Goal: Transaction & Acquisition: Purchase product/service

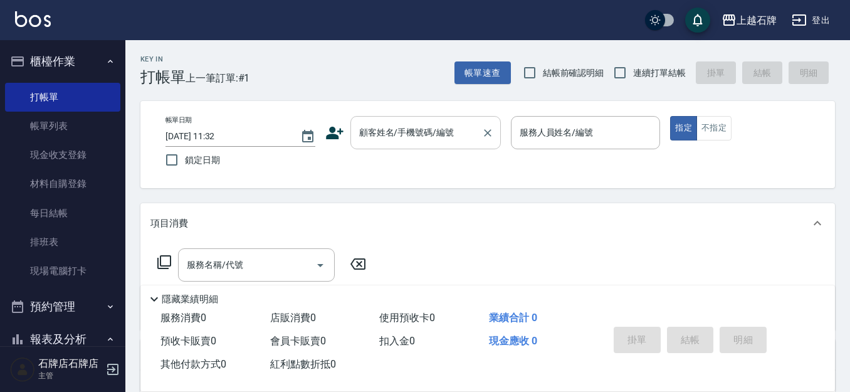
click at [443, 141] on input "顧客姓名/手機號碼/編號" at bounding box center [416, 133] width 120 height 22
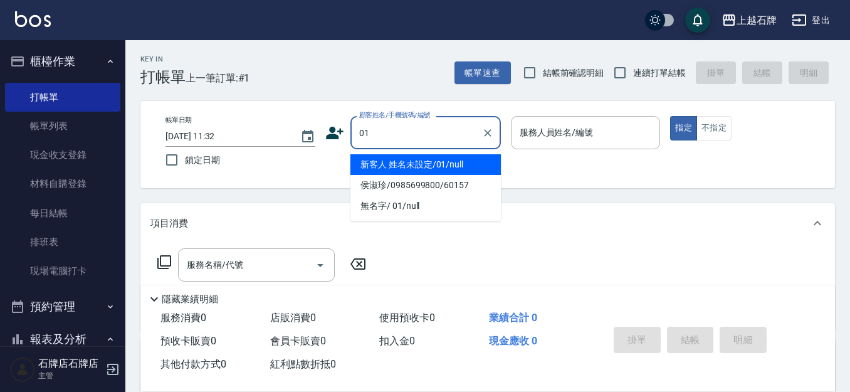
type input "新客人 姓名未設定/01/null"
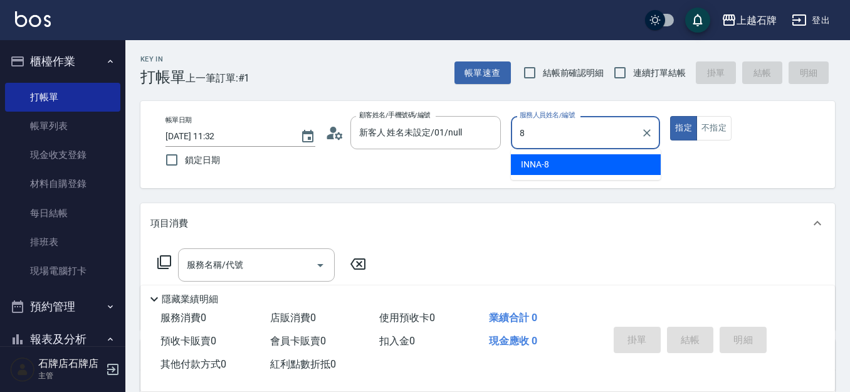
type input "INNA-8"
type button "true"
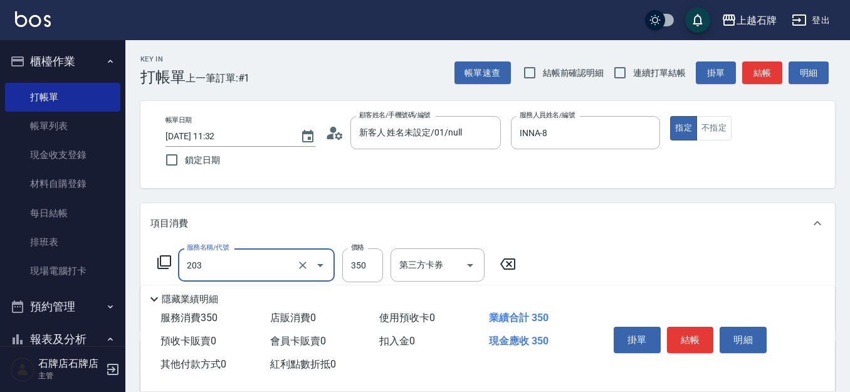
type input "B級洗+剪(203)"
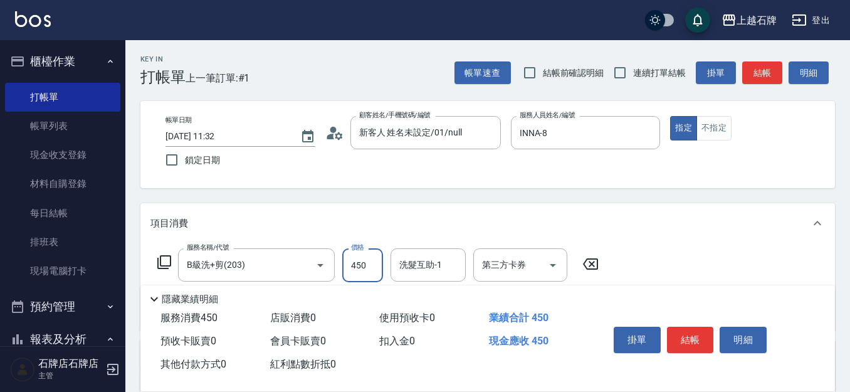
type input "450"
click at [708, 338] on button "結帳" at bounding box center [690, 340] width 47 height 26
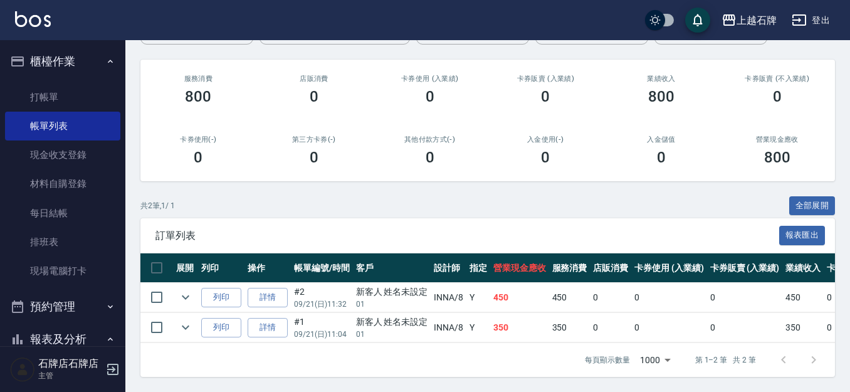
scroll to position [145, 0]
click at [217, 291] on button "列印" at bounding box center [221, 297] width 40 height 19
drag, startPoint x: 13, startPoint y: 99, endPoint x: 35, endPoint y: 95, distance: 22.4
click at [13, 99] on link "打帳單" at bounding box center [62, 97] width 115 height 29
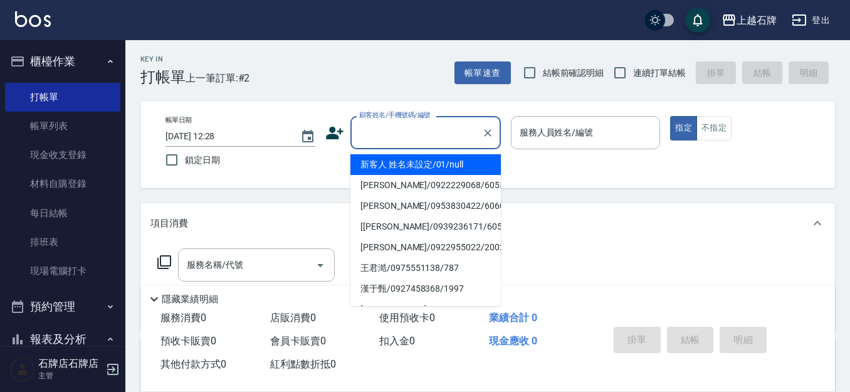
click at [391, 127] on input "顧客姓名/手機號碼/編號" at bounding box center [416, 133] width 120 height 22
drag, startPoint x: 425, startPoint y: 159, endPoint x: 560, endPoint y: 172, distance: 135.4
click at [438, 168] on li "新客人 姓名未設定/01/null" at bounding box center [425, 164] width 150 height 21
type input "1"
type input "新客人 姓名未設定/01/null"
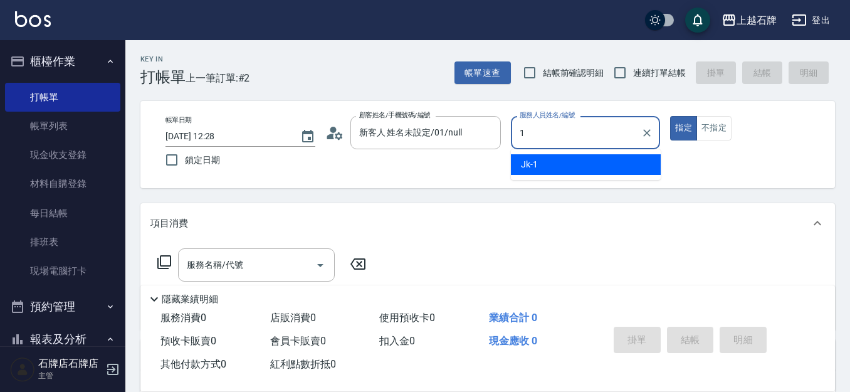
click at [557, 155] on div "Jk -1" at bounding box center [586, 164] width 150 height 21
type input "Jk-1"
click at [254, 258] on input "服務名稱/代號" at bounding box center [247, 265] width 127 height 22
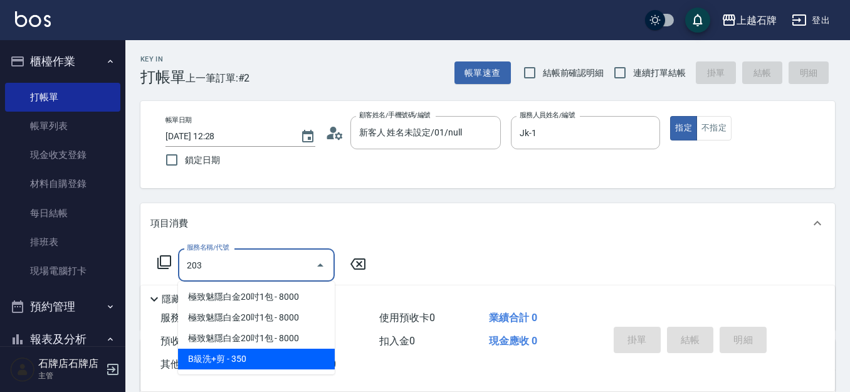
drag, startPoint x: 245, startPoint y: 354, endPoint x: 348, endPoint y: 283, distance: 124.8
click at [254, 347] on ul "極致魅隱白金20吋1包 - 8000 極致魅隱白金20吋1包 - 8000 極致魅隱白金20吋1包 - 8000 B級洗+剪 - 350" at bounding box center [256, 327] width 157 height 93
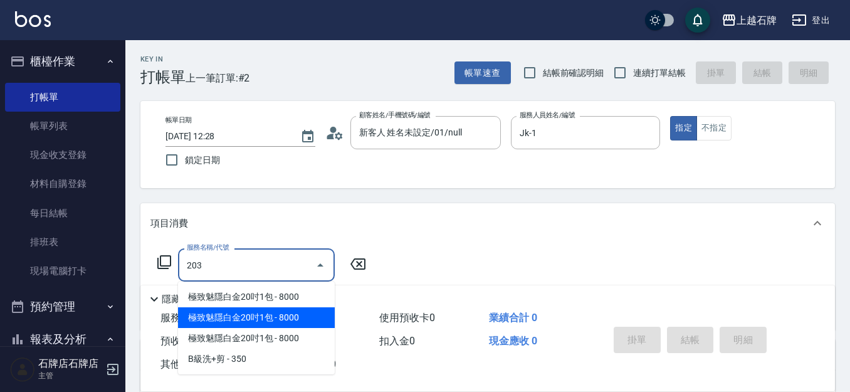
type input "203"
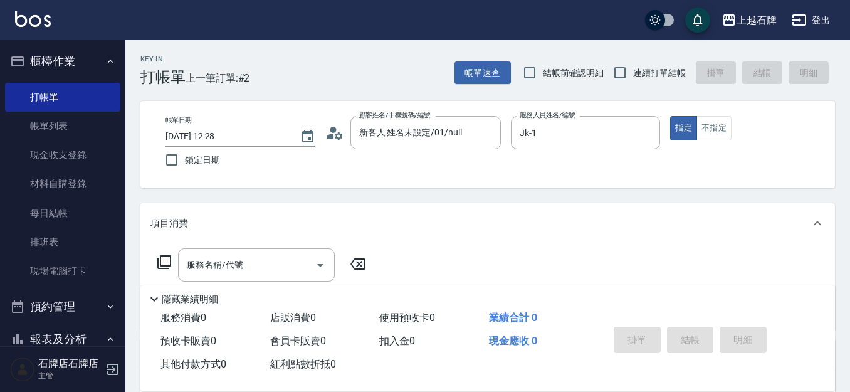
click at [362, 270] on icon at bounding box center [357, 263] width 31 height 15
click at [314, 261] on icon "Open" at bounding box center [320, 265] width 15 height 15
click at [276, 258] on input "服務名稱/代號" at bounding box center [247, 265] width 127 height 22
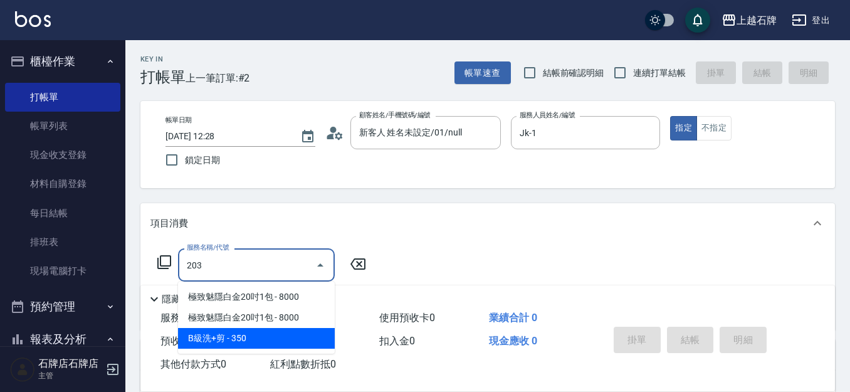
click at [271, 333] on span "B級洗+剪 - 350" at bounding box center [256, 338] width 157 height 21
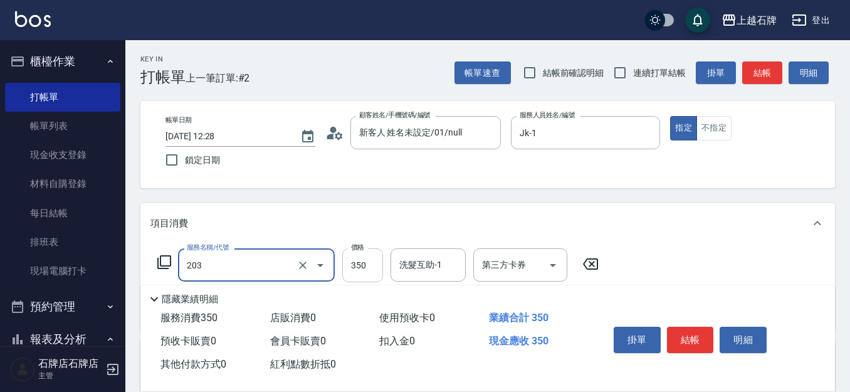
type input "B級洗+剪(203)"
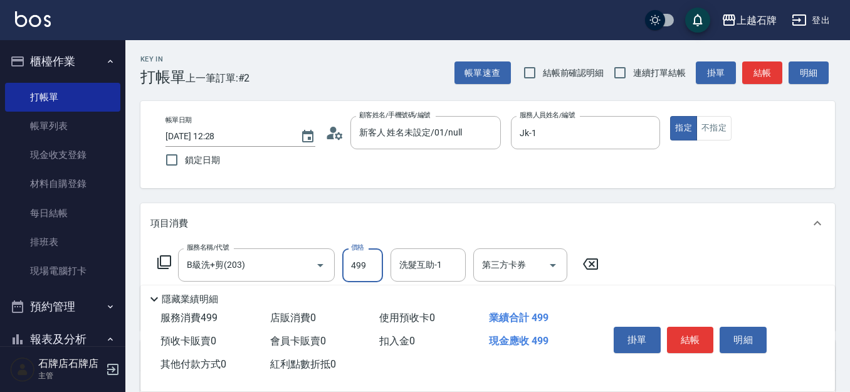
click at [425, 277] on div "洗髮互助-1" at bounding box center [428, 264] width 75 height 33
type input "499"
type input "[PERSON_NAME]-20"
click at [683, 327] on button "結帳" at bounding box center [690, 340] width 47 height 26
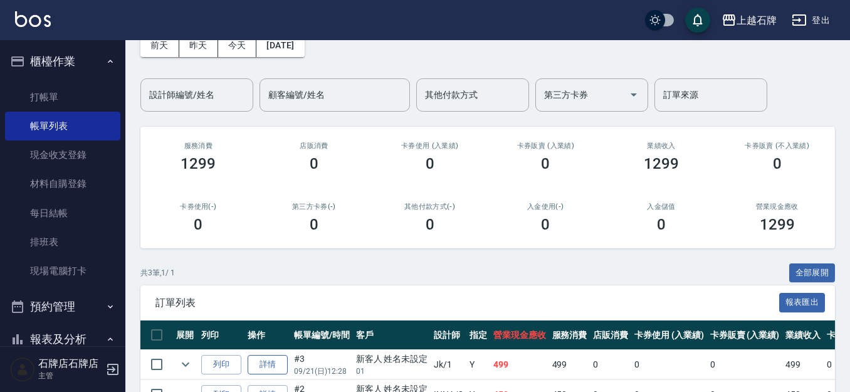
scroll to position [175, 0]
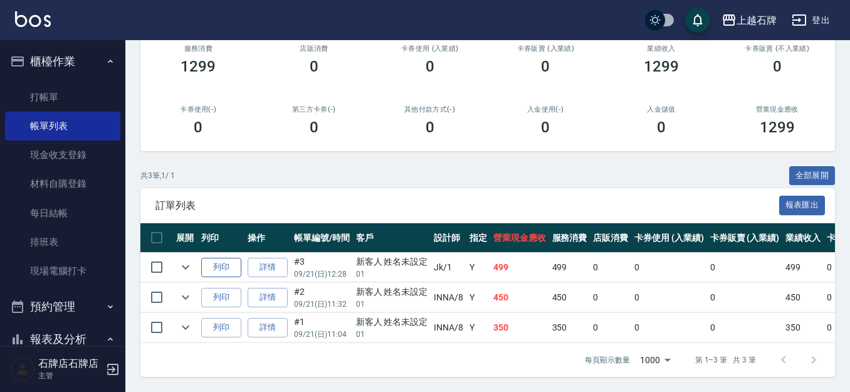
click at [232, 260] on button "列印" at bounding box center [221, 267] width 40 height 19
click at [67, 86] on link "打帳單" at bounding box center [62, 97] width 115 height 29
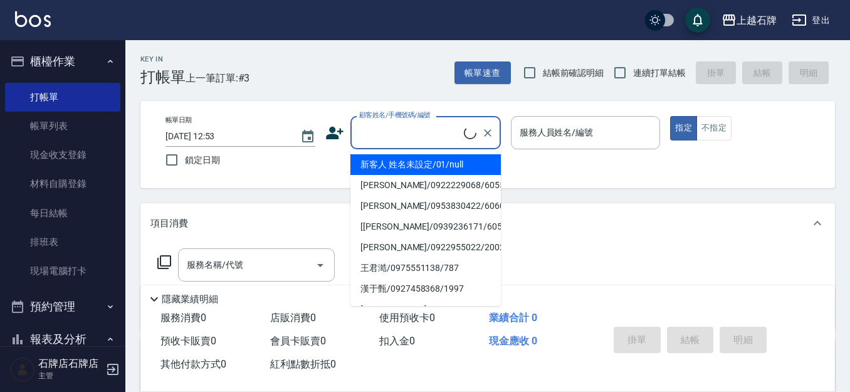
click at [409, 128] on input "顧客姓名/手機號碼/編號" at bounding box center [410, 133] width 108 height 22
click at [486, 170] on li "新客人 姓名未設定/01/null" at bounding box center [425, 164] width 150 height 21
type input "1"
type input "新客人 姓名未設定/01/null"
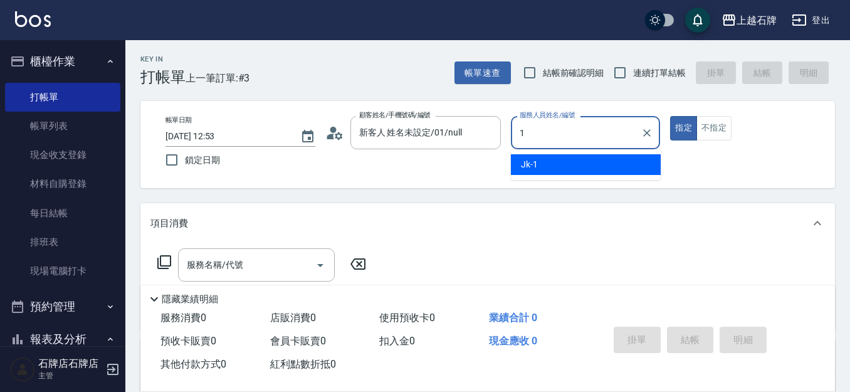
click at [584, 174] on div "Jk -1" at bounding box center [586, 164] width 150 height 21
type input "Jk-1"
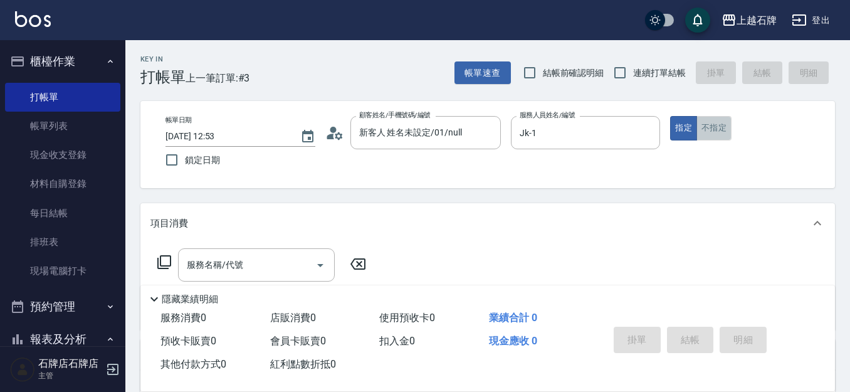
click at [715, 123] on button "不指定" at bounding box center [713, 128] width 35 height 24
click at [229, 273] on input "服務名稱/代號" at bounding box center [247, 265] width 127 height 22
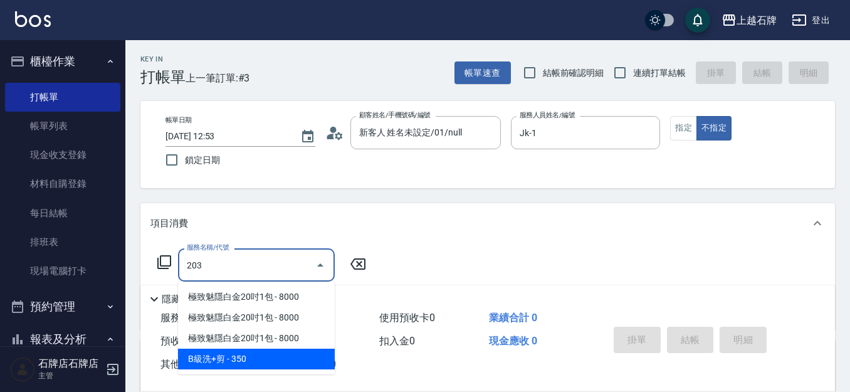
click at [293, 355] on span "B級洗+剪 - 350" at bounding box center [256, 359] width 157 height 21
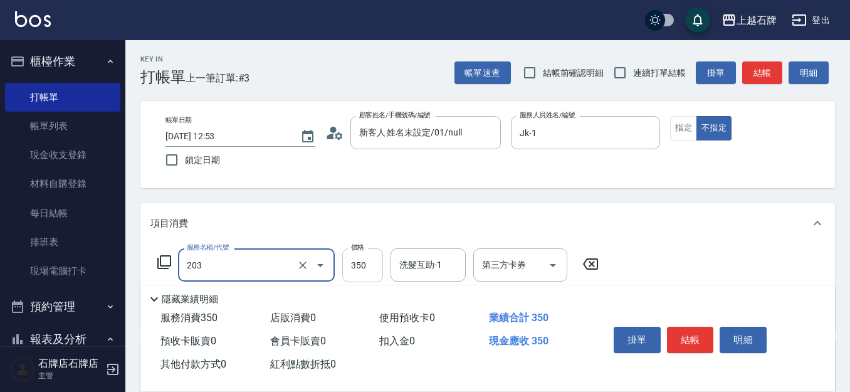
type input "B級洗+剪(203)"
click at [344, 269] on input "350" at bounding box center [362, 265] width 41 height 34
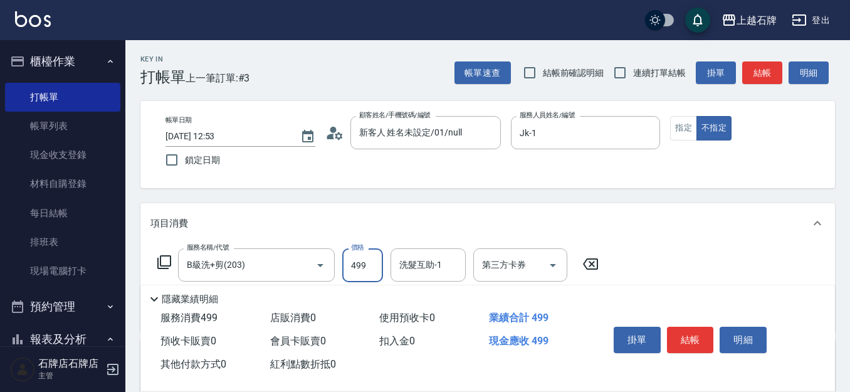
type input "499"
click at [437, 270] on div "洗髮互助-1 洗髮互助-1" at bounding box center [428, 264] width 75 height 33
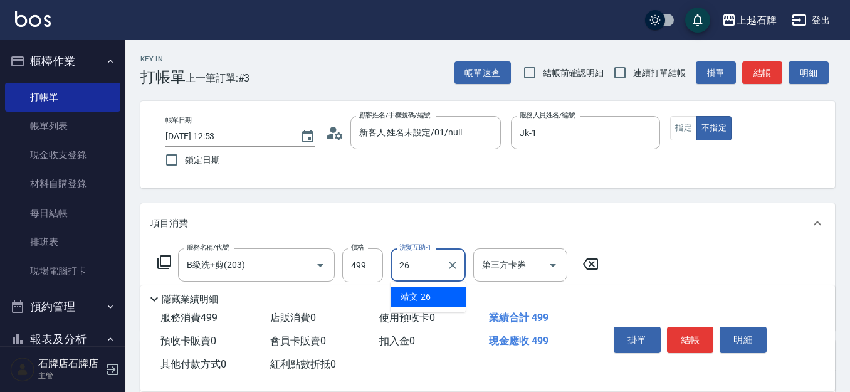
click at [447, 305] on div "靖文 -26" at bounding box center [428, 296] width 75 height 21
type input "靖文-26"
click at [697, 327] on button "結帳" at bounding box center [690, 340] width 47 height 26
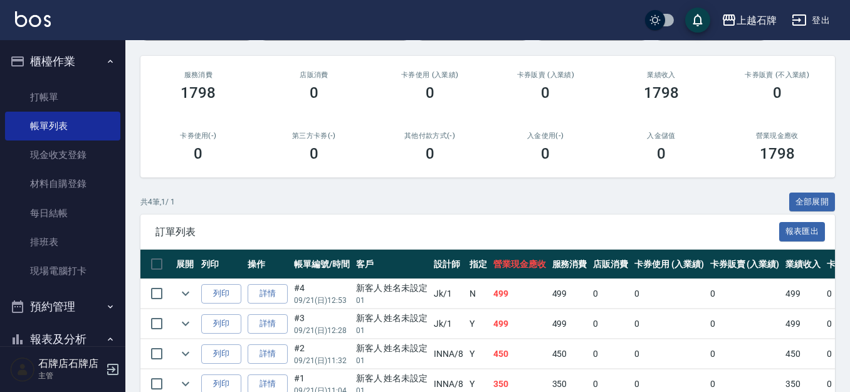
scroll to position [188, 0]
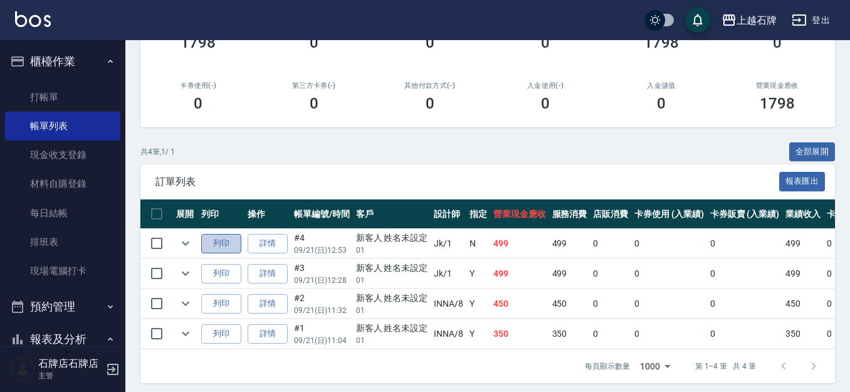
drag, startPoint x: 232, startPoint y: 244, endPoint x: 238, endPoint y: 239, distance: 8.0
click at [233, 243] on button "列印" at bounding box center [221, 243] width 40 height 19
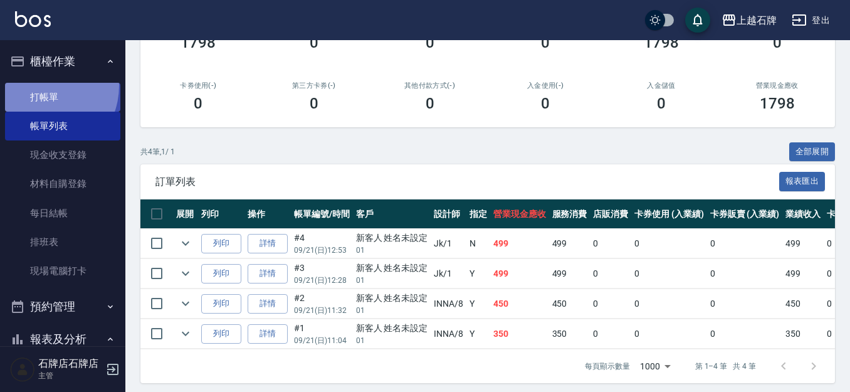
click at [42, 85] on link "打帳單" at bounding box center [62, 97] width 115 height 29
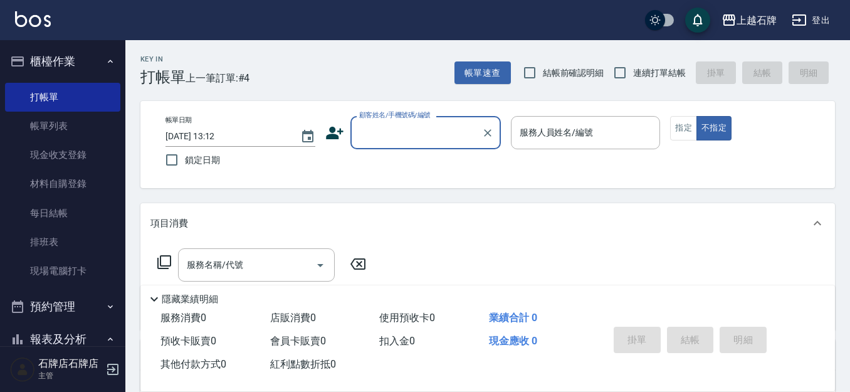
click at [421, 131] on input "顧客姓名/手機號碼/編號" at bounding box center [416, 133] width 120 height 22
type input "x"
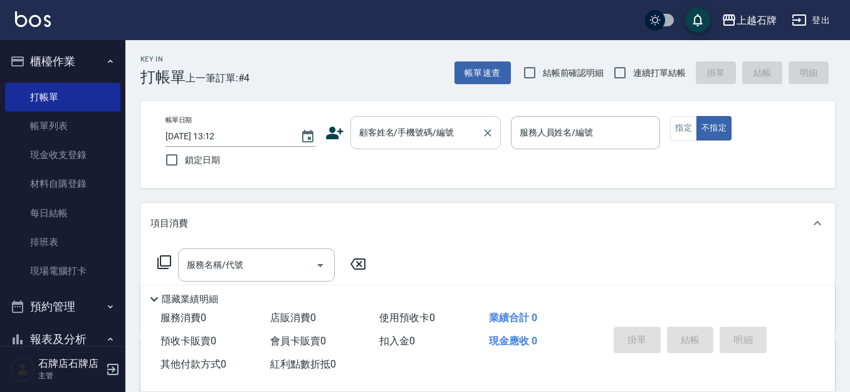
click at [407, 132] on div "顧客姓名/手機號碼/編號 顧客姓名/手機號碼/編號" at bounding box center [425, 132] width 150 height 33
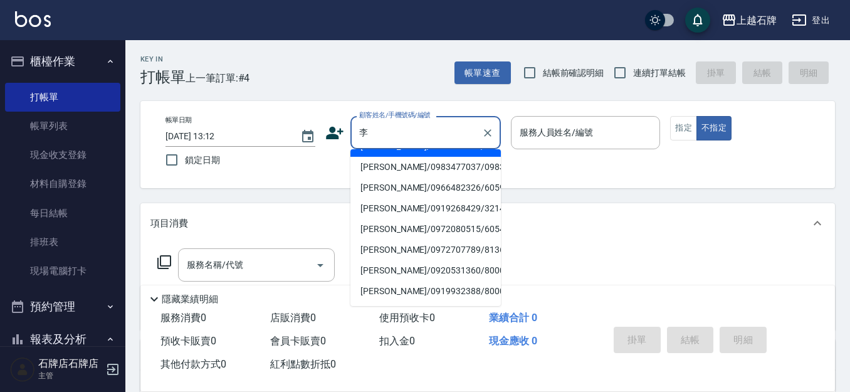
scroll to position [251, 0]
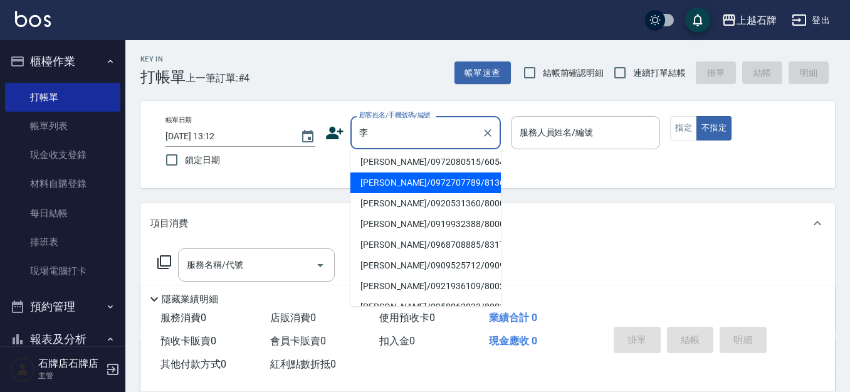
click at [483, 193] on li "[PERSON_NAME]/0972707789/8136" at bounding box center [425, 182] width 150 height 21
type input "[PERSON_NAME]/0972707789/8136"
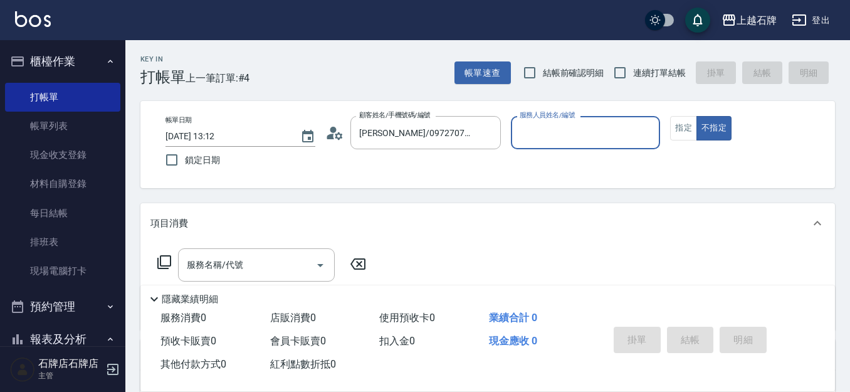
type input "Jk-1"
click at [695, 128] on button "指定" at bounding box center [683, 128] width 27 height 24
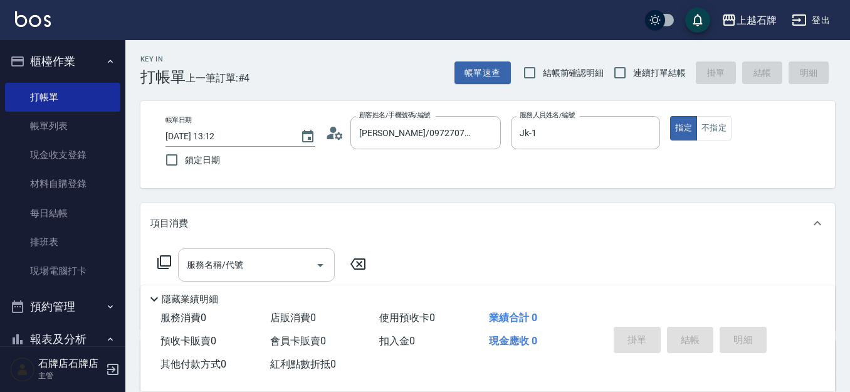
click at [245, 258] on input "服務名稱/代號" at bounding box center [247, 265] width 127 height 22
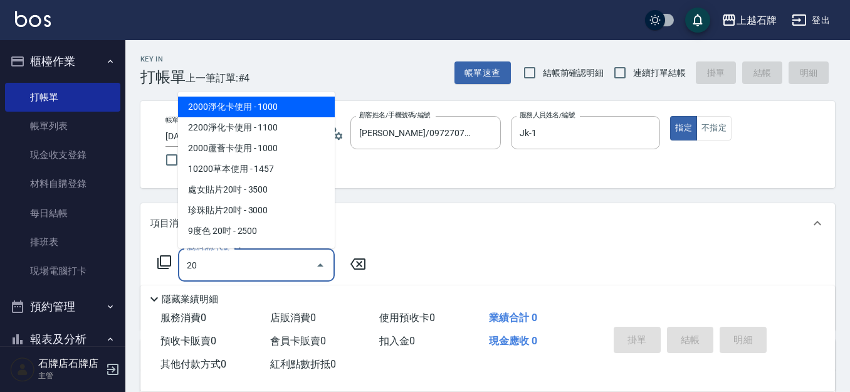
type input "2"
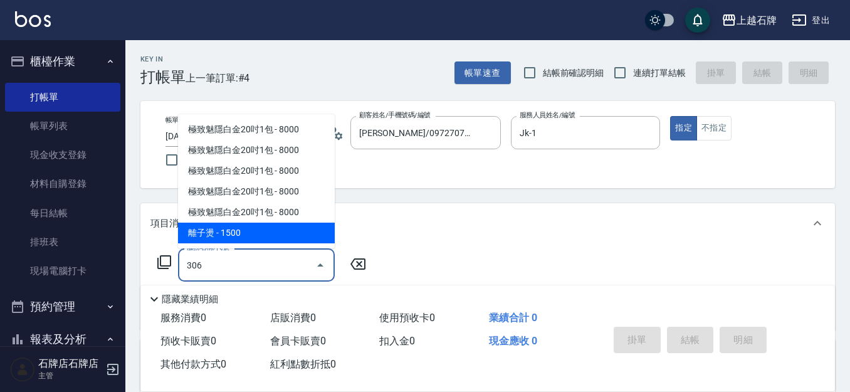
click at [277, 246] on ul "極致魅隱白金20吋1包 - 8000 極致魅隱白金20吋1包 - 8000 極致魅隱白金20吋1包 - 8000 極致魅隱白金20吋1包 - 8000 極致魅…" at bounding box center [256, 181] width 157 height 134
click at [309, 237] on span "離子燙 - 1500" at bounding box center [256, 233] width 157 height 21
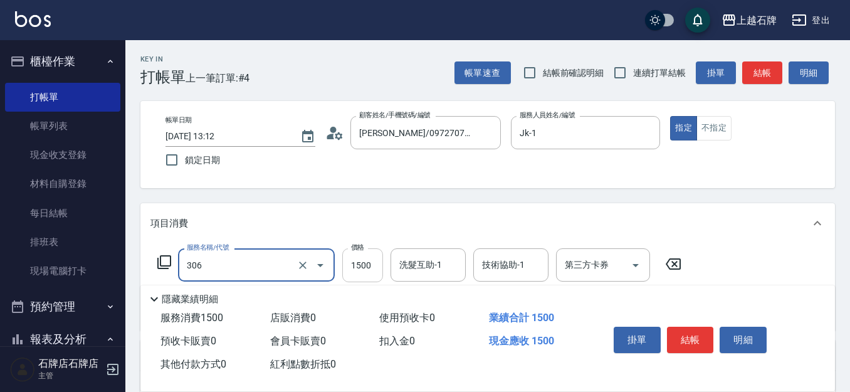
type input "離子燙(306)"
click at [352, 253] on input "1500" at bounding box center [362, 265] width 41 height 34
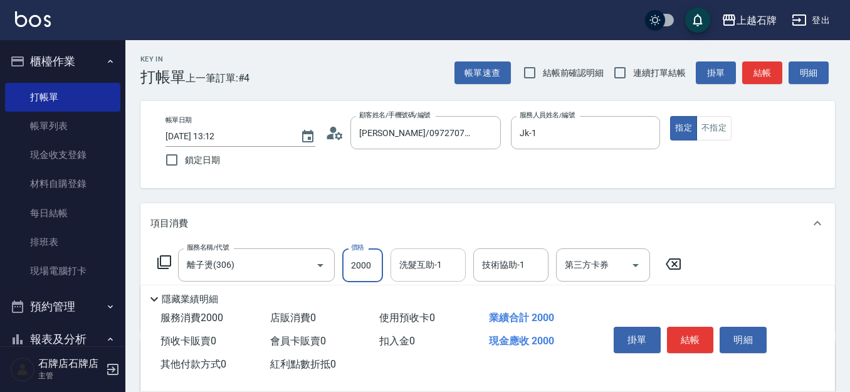
type input "2000"
click at [427, 272] on input "洗髮互助-1" at bounding box center [428, 265] width 64 height 22
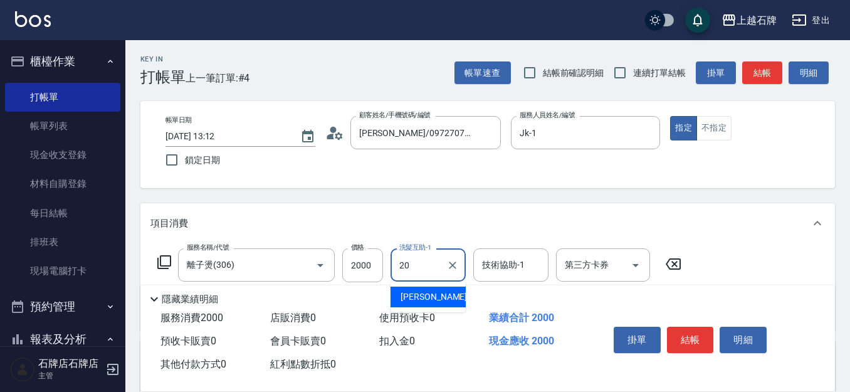
click at [442, 296] on div "[PERSON_NAME] -20" at bounding box center [428, 296] width 75 height 21
type input "[PERSON_NAME]-20"
click at [697, 330] on button "結帳" at bounding box center [690, 340] width 47 height 26
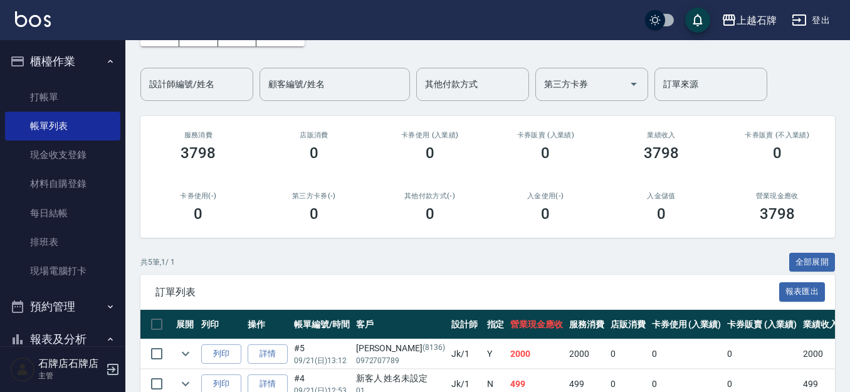
scroll to position [125, 0]
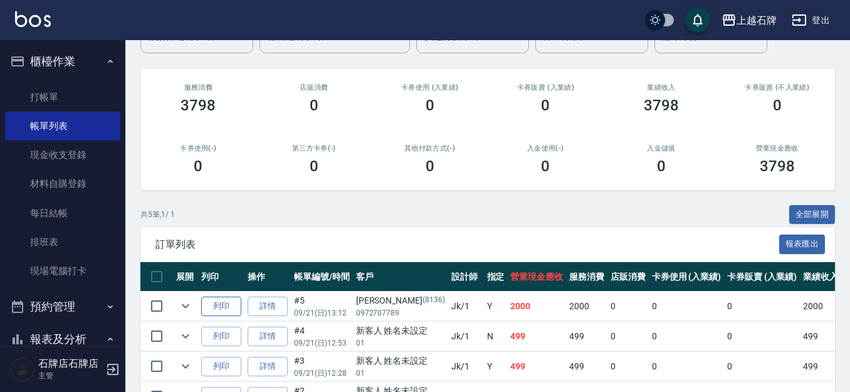
click at [231, 305] on button "列印" at bounding box center [221, 305] width 40 height 19
drag, startPoint x: 79, startPoint y: 94, endPoint x: 80, endPoint y: 107, distance: 12.6
click at [79, 94] on link "打帳單" at bounding box center [62, 97] width 115 height 29
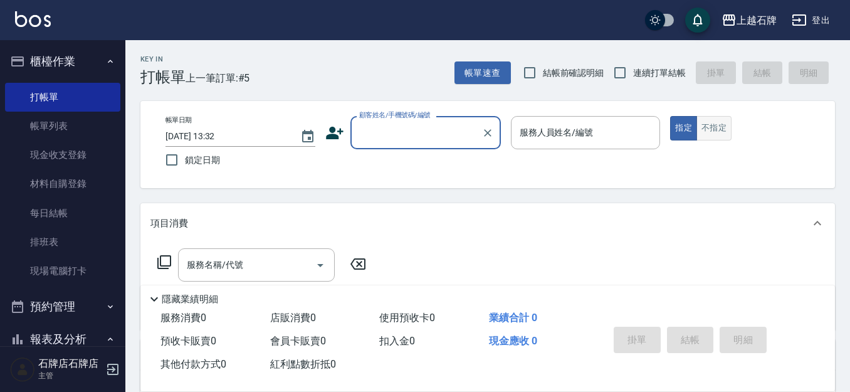
click at [709, 133] on button "不指定" at bounding box center [713, 128] width 35 height 24
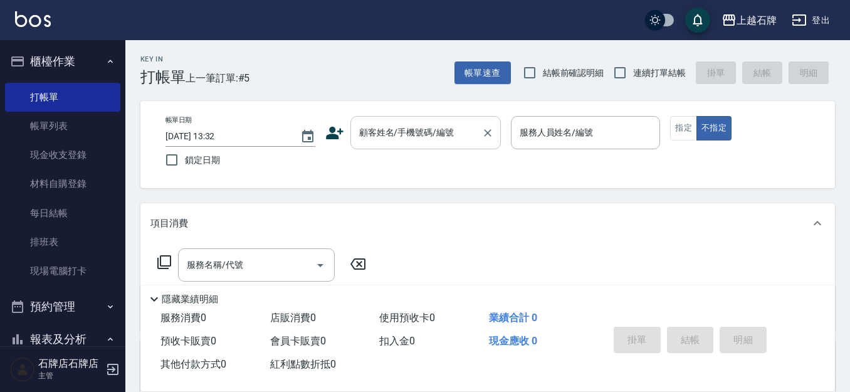
click at [443, 146] on div "顧客姓名/手機號碼/編號" at bounding box center [425, 132] width 150 height 33
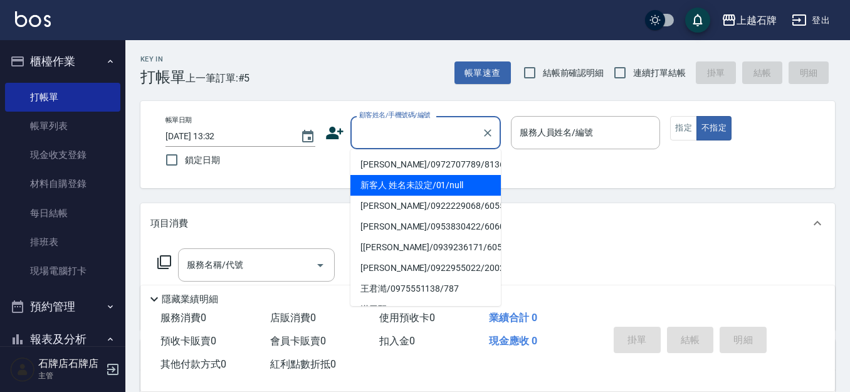
drag, startPoint x: 471, startPoint y: 187, endPoint x: 610, endPoint y: 172, distance: 140.0
click at [471, 187] on li "新客人 姓名未設定/01/null" at bounding box center [425, 185] width 150 height 21
type input "新客人 姓名未設定/01/null"
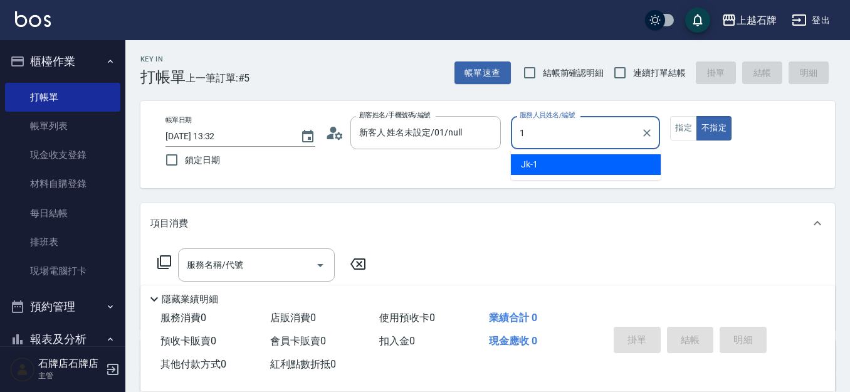
click at [606, 164] on div "Jk -1" at bounding box center [586, 164] width 150 height 21
type input "Jk-1"
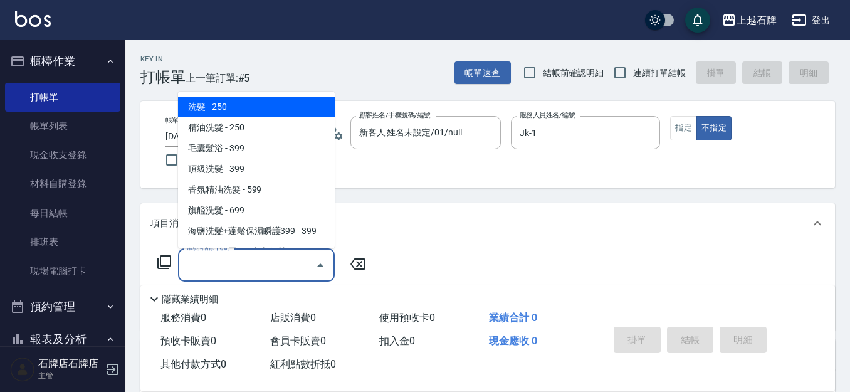
drag, startPoint x: 236, startPoint y: 269, endPoint x: 253, endPoint y: 228, distance: 44.4
click at [237, 268] on input "服務名稱/代號" at bounding box center [247, 265] width 127 height 22
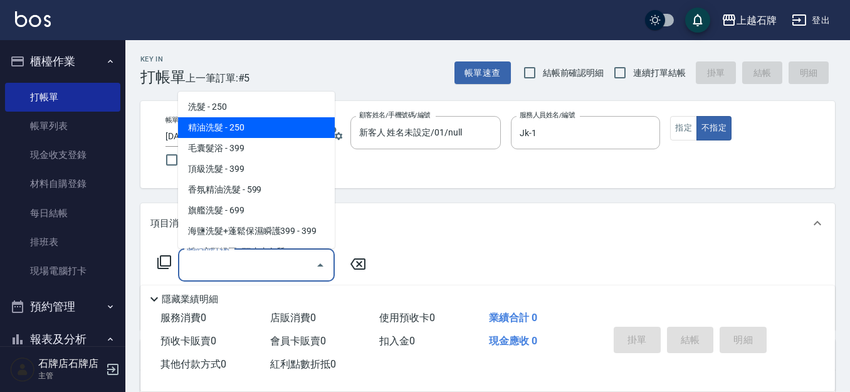
click at [312, 127] on span "精油洗髮 - 250" at bounding box center [256, 127] width 157 height 21
type input "精油洗髮(102)"
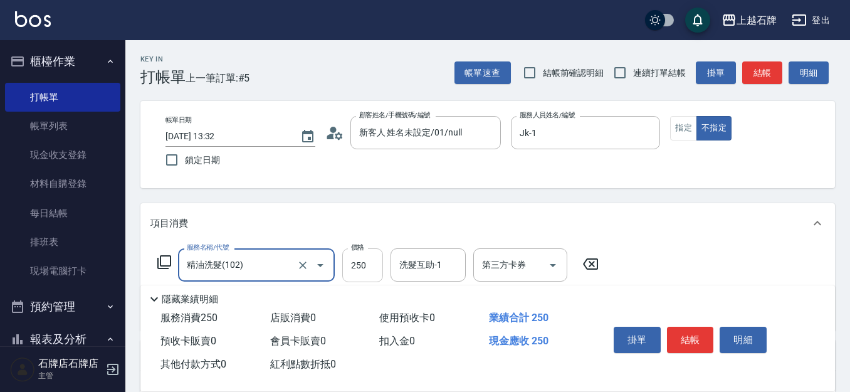
click at [369, 278] on input "250" at bounding box center [362, 265] width 41 height 34
type input "300"
click at [426, 273] on input "洗髮互助-1" at bounding box center [428, 265] width 64 height 22
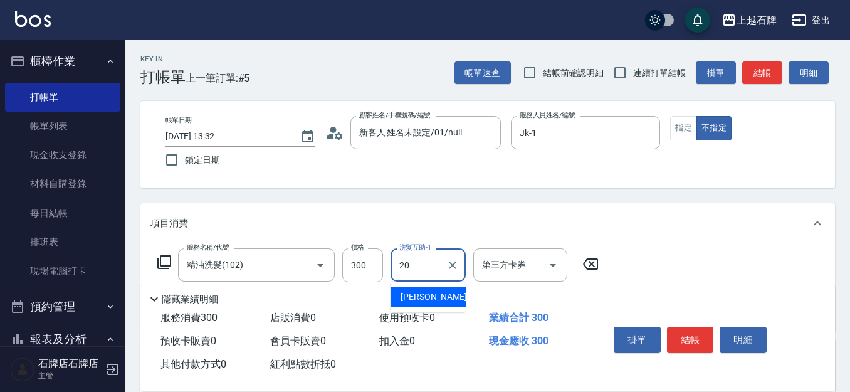
click at [440, 290] on div "[PERSON_NAME] -20" at bounding box center [428, 296] width 75 height 21
type input "[PERSON_NAME]-20"
click at [692, 338] on button "結帳" at bounding box center [690, 340] width 47 height 26
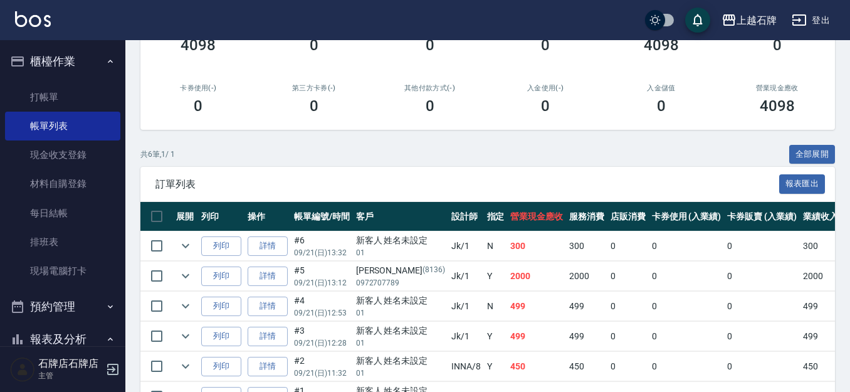
scroll to position [188, 0]
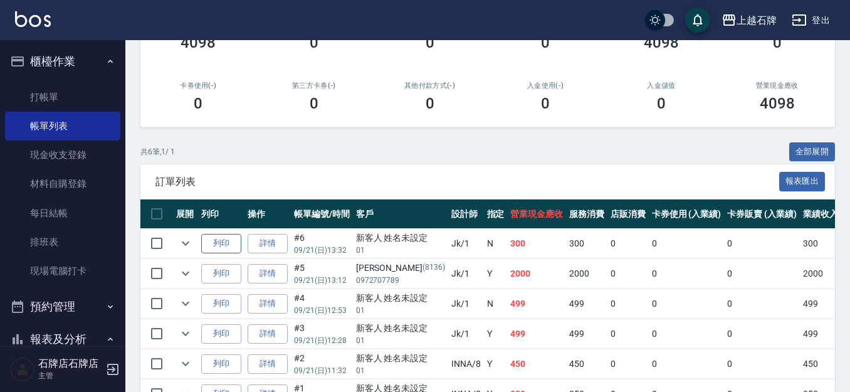
click at [236, 238] on button "列印" at bounding box center [221, 243] width 40 height 19
drag, startPoint x: 70, startPoint y: 102, endPoint x: 149, endPoint y: 102, distance: 78.4
click at [70, 102] on link "打帳單" at bounding box center [62, 97] width 115 height 29
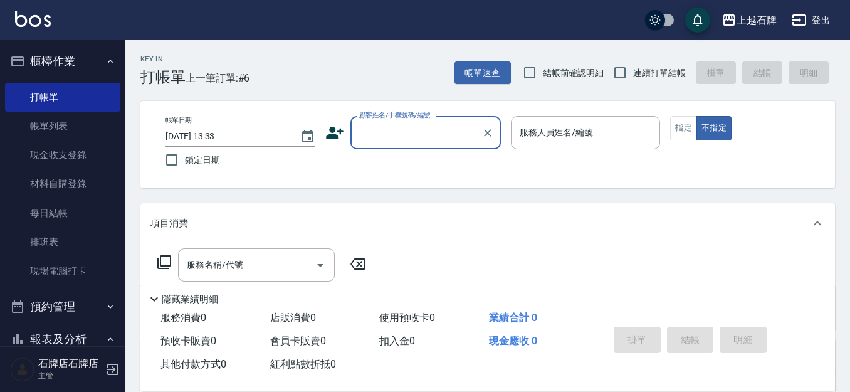
click at [391, 77] on div "Key In 打帳單 上一筆訂單:#6 帳單速查 結帳前確認明細 連續打單結帳 掛單 結帳 明細" at bounding box center [480, 63] width 710 height 46
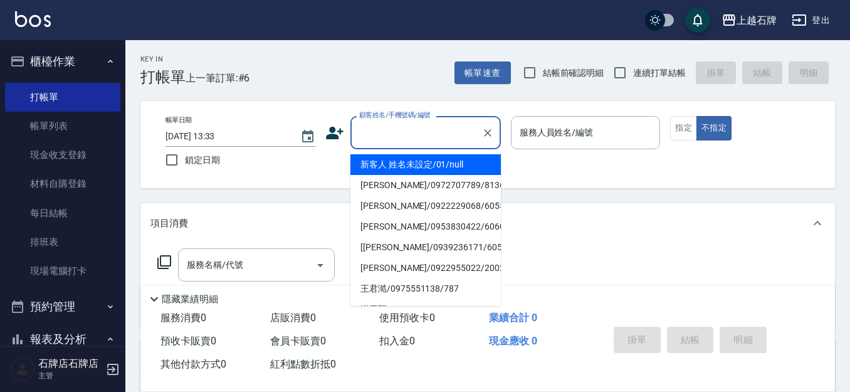
click at [364, 137] on input "顧客姓名/手機號碼/編號" at bounding box center [416, 133] width 120 height 22
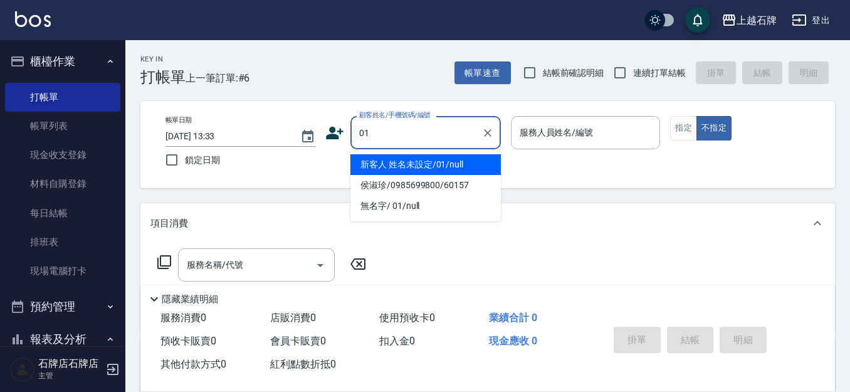
type input "新客人 姓名未設定/01/null"
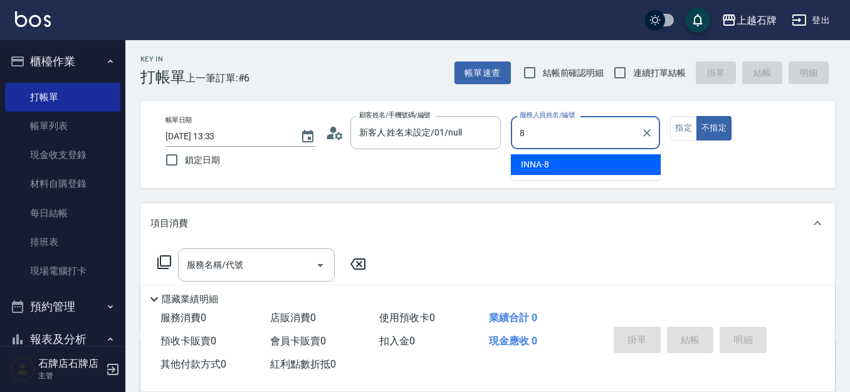
type input "INNA-8"
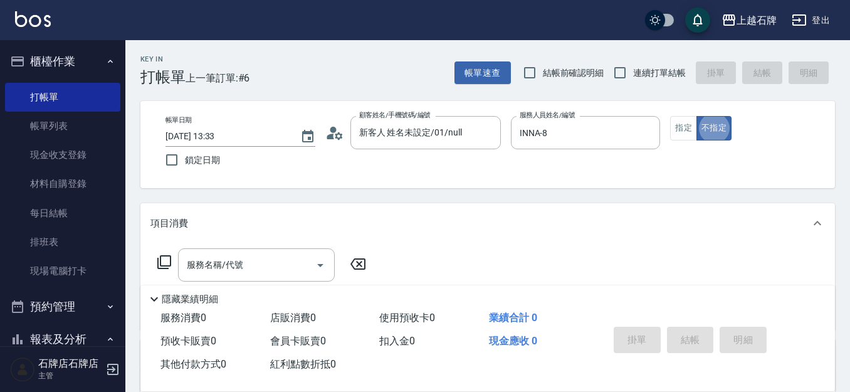
type button "false"
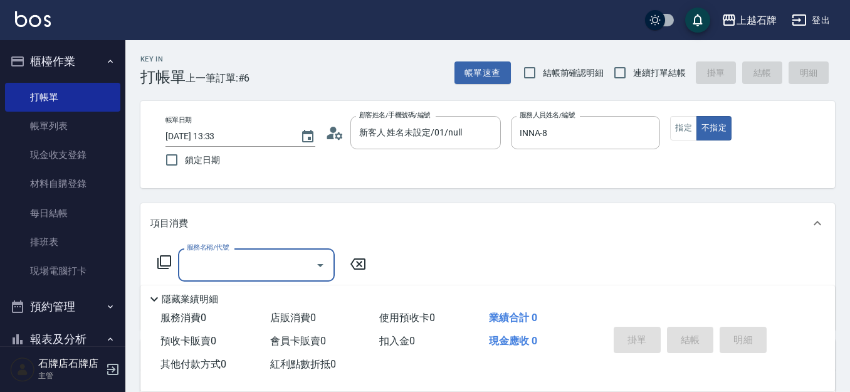
click at [315, 268] on icon "Open" at bounding box center [320, 265] width 15 height 15
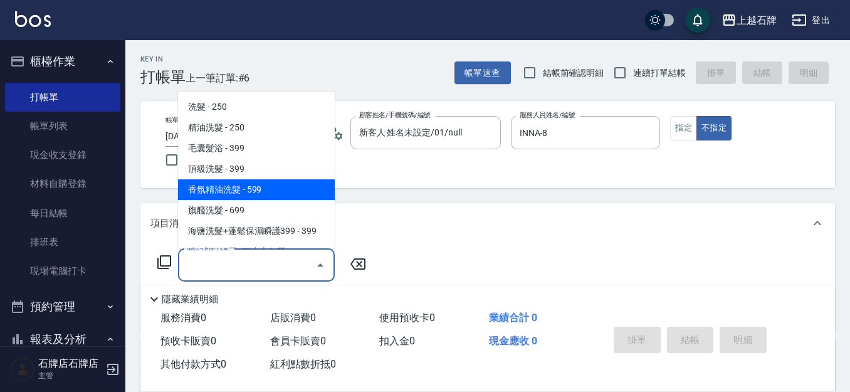
scroll to position [63, 0]
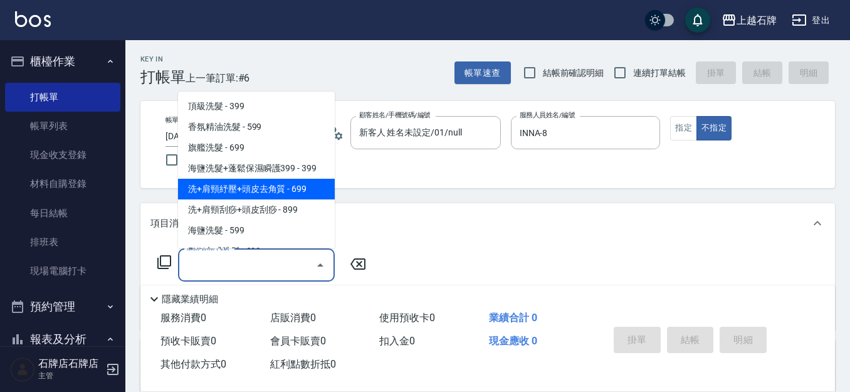
click at [265, 188] on span "洗+肩頸紓壓+頭皮去角質 - 699" at bounding box center [256, 189] width 157 height 21
type input "洗+肩頸紓壓+頭皮去角質(108)"
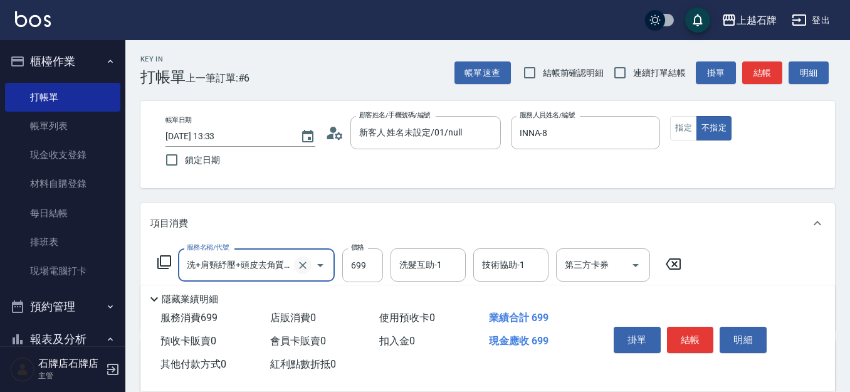
click at [296, 263] on icon "Clear" at bounding box center [302, 265] width 13 height 13
click at [680, 130] on button "指定" at bounding box center [683, 128] width 27 height 24
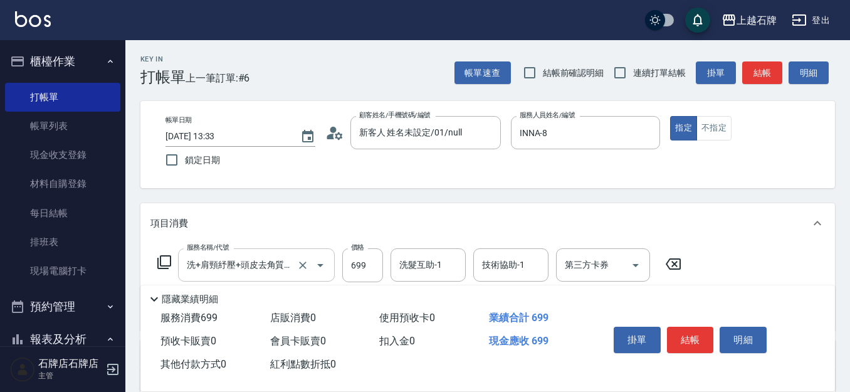
click at [315, 261] on icon "Open" at bounding box center [320, 265] width 15 height 15
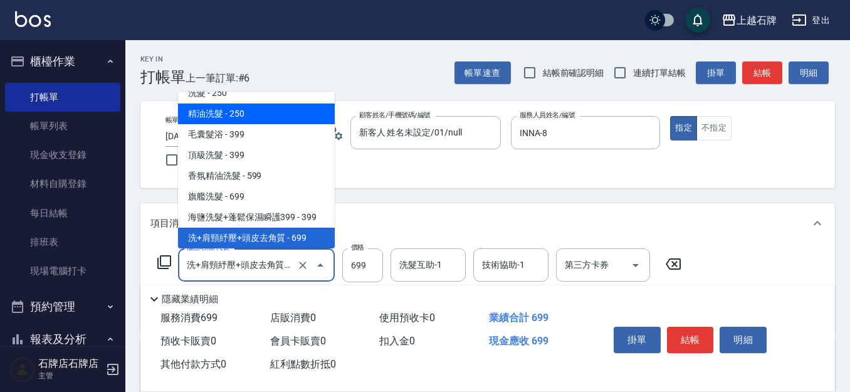
scroll to position [0, 0]
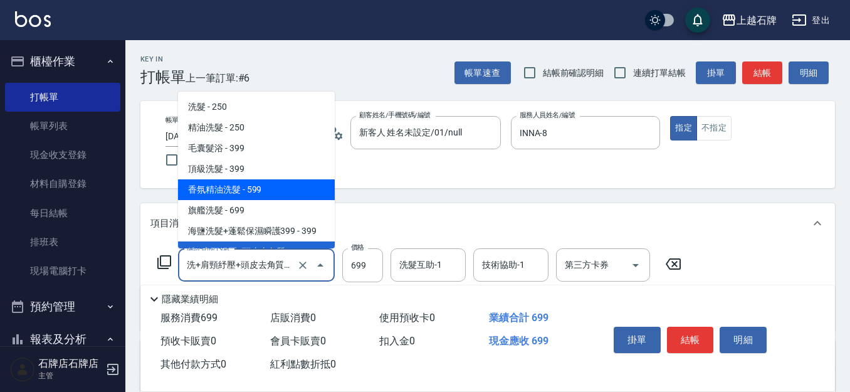
click at [271, 184] on span "香氛精油洗髮 - 599" at bounding box center [256, 189] width 157 height 21
type input "香氛精油洗髮(105)"
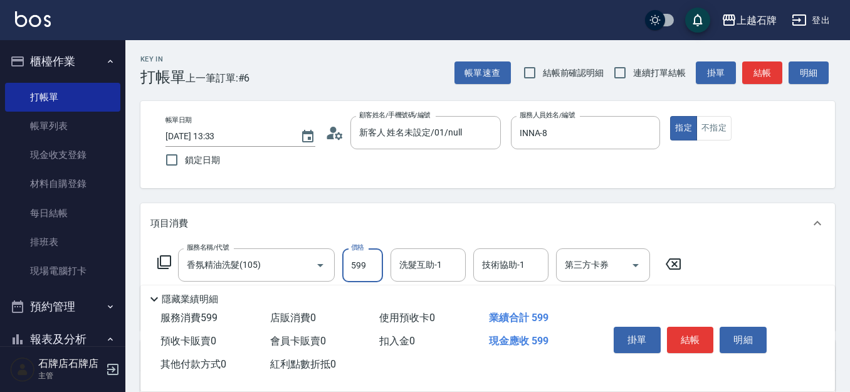
click at [364, 273] on input "599" at bounding box center [362, 265] width 41 height 34
type input "799"
click at [679, 328] on button "結帳" at bounding box center [690, 340] width 47 height 26
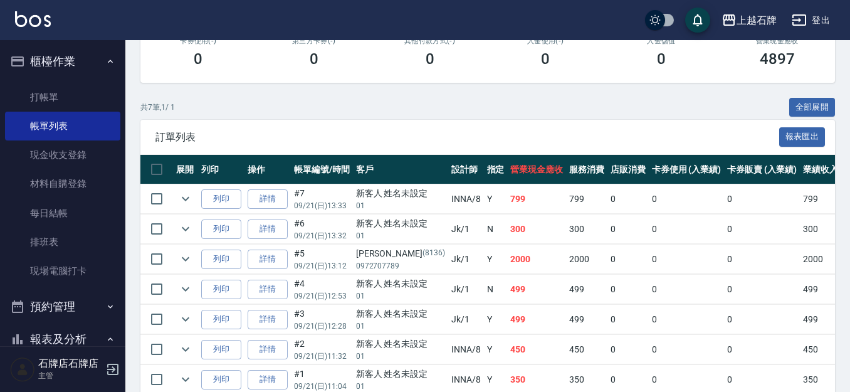
scroll to position [251, 0]
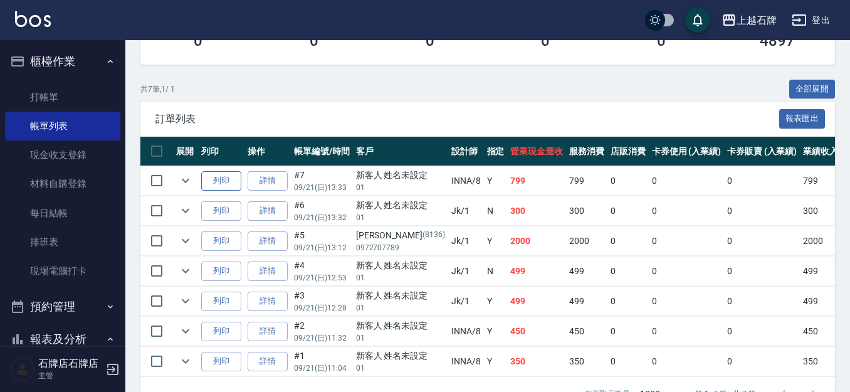
click at [212, 176] on button "列印" at bounding box center [221, 180] width 40 height 19
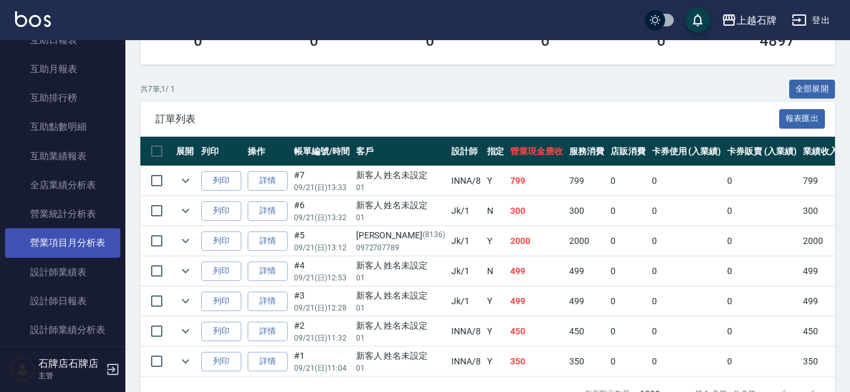
scroll to position [501, 0]
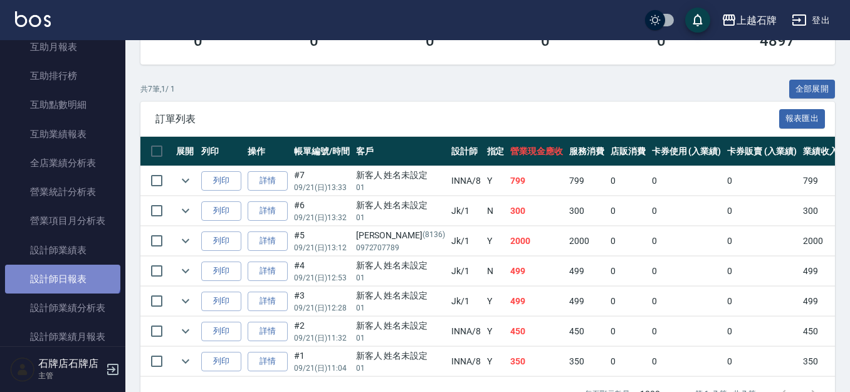
click at [61, 268] on link "設計師日報表" at bounding box center [62, 279] width 115 height 29
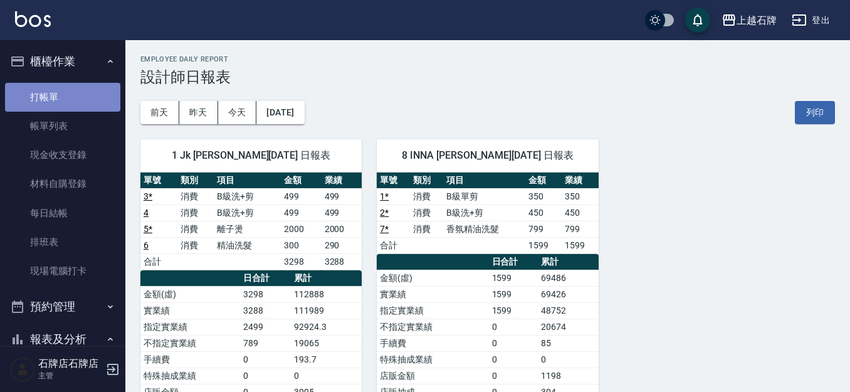
click at [87, 88] on link "打帳單" at bounding box center [62, 97] width 115 height 29
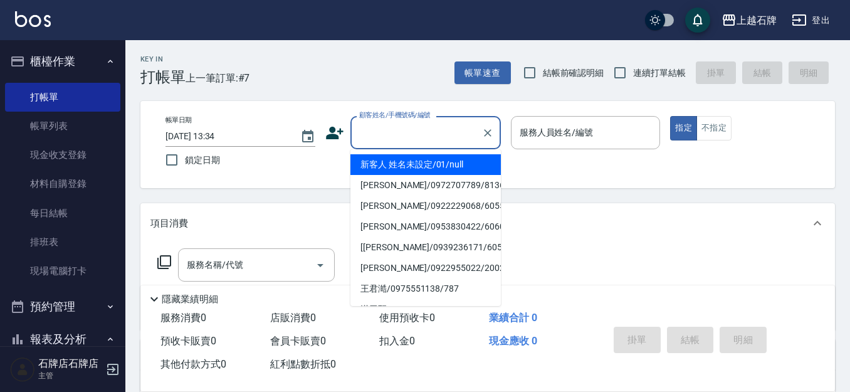
click at [475, 128] on input "顧客姓名/手機號碼/編號" at bounding box center [416, 133] width 120 height 22
drag, startPoint x: 485, startPoint y: 170, endPoint x: 533, endPoint y: 167, distance: 48.4
click at [483, 170] on li "新客人 姓名未設定/01/null" at bounding box center [425, 164] width 150 height 21
type input "1"
type input "新客人 姓名未設定/01/null"
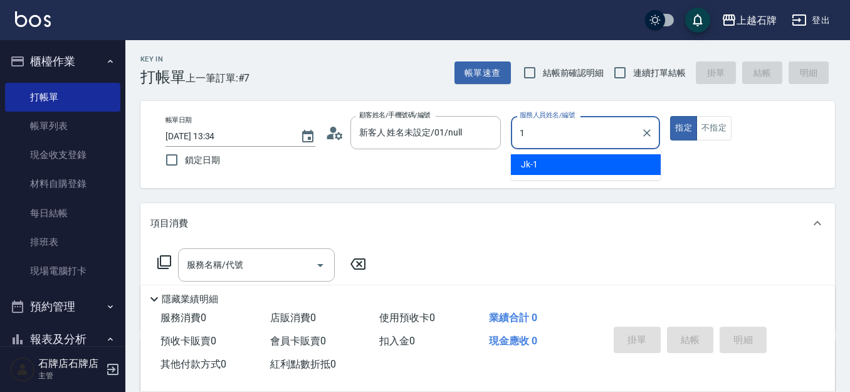
click at [540, 167] on div "Jk -1" at bounding box center [586, 164] width 150 height 21
type input "Jk-1"
click at [214, 266] on div "服務名稱/代號 服務名稱/代號" at bounding box center [256, 264] width 157 height 33
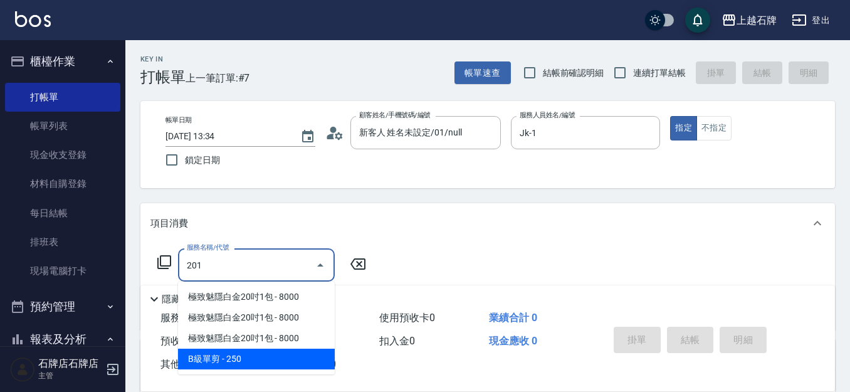
click at [274, 349] on span "B級單剪 - 250" at bounding box center [256, 359] width 157 height 21
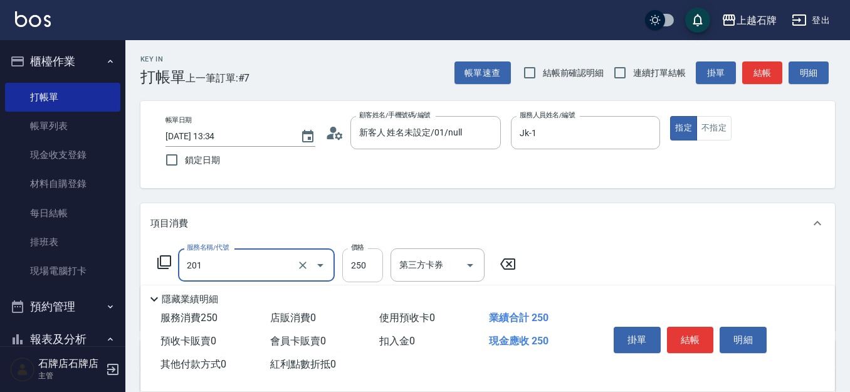
type input "B級單剪(201)"
drag, startPoint x: 362, startPoint y: 271, endPoint x: 431, endPoint y: 271, distance: 69.0
click at [362, 271] on input "250" at bounding box center [362, 265] width 41 height 34
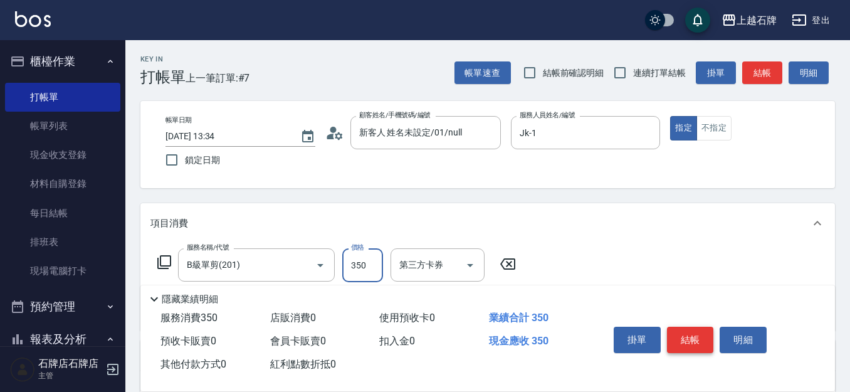
type input "350"
click at [690, 332] on button "結帳" at bounding box center [690, 340] width 47 height 26
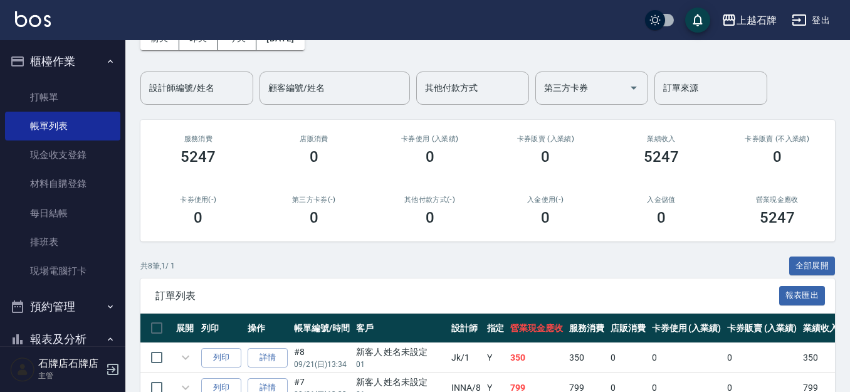
scroll to position [125, 0]
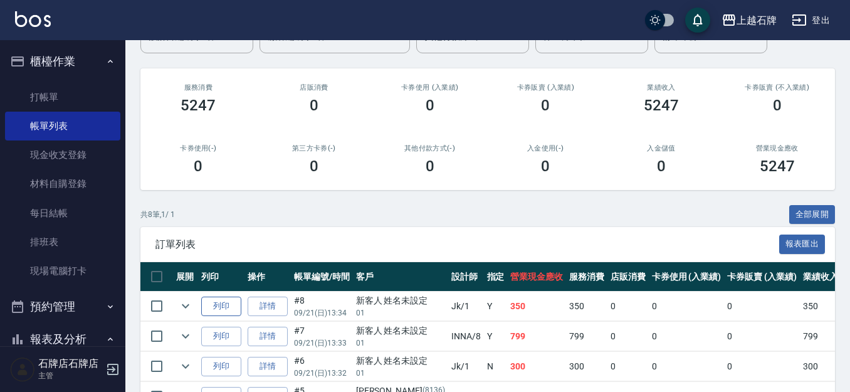
click at [231, 308] on button "列印" at bounding box center [221, 305] width 40 height 19
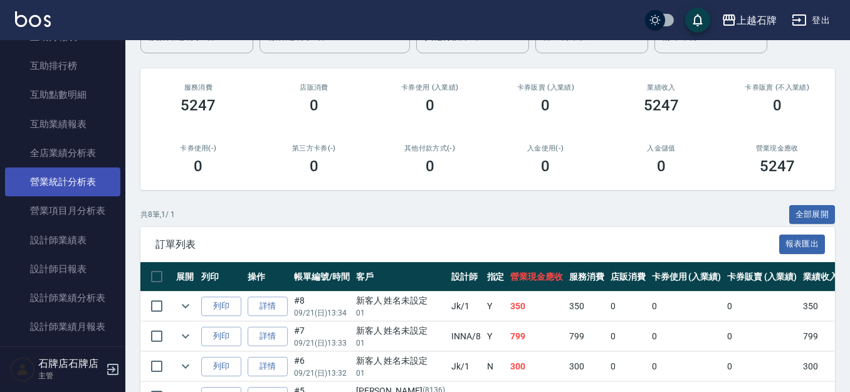
scroll to position [564, 0]
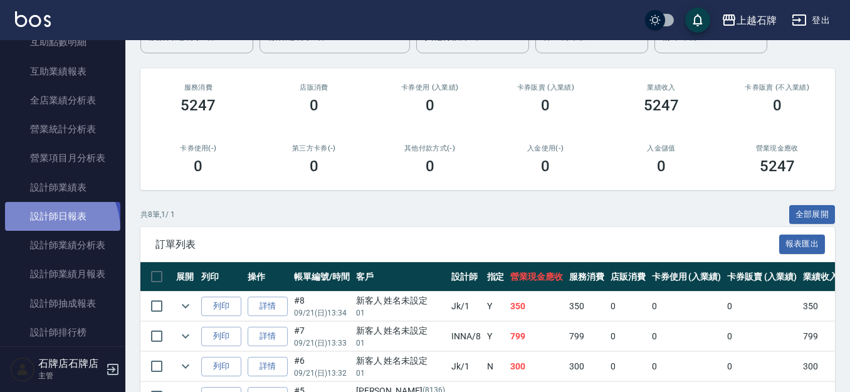
click at [41, 230] on link "設計師日報表" at bounding box center [62, 216] width 115 height 29
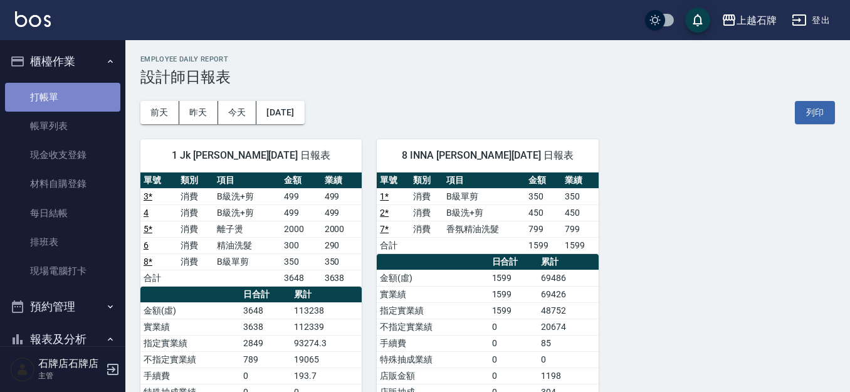
click at [65, 100] on link "打帳單" at bounding box center [62, 97] width 115 height 29
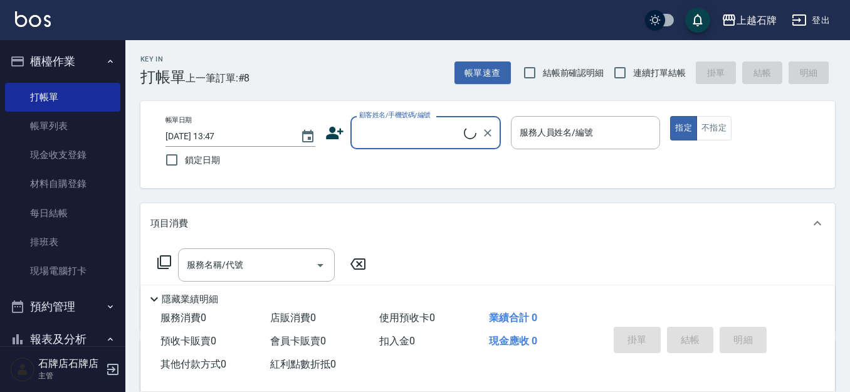
click at [383, 88] on div "Key In 打帳單 上一筆訂單:#8 帳單速查 結帳前確認明細 連續打單結帳 掛單 結帳 明細 帳單日期 [DATE] 13:47 鎖定日期 顧客姓名/手機…" at bounding box center [487, 325] width 725 height 570
